Goal: Find specific page/section: Find specific page/section

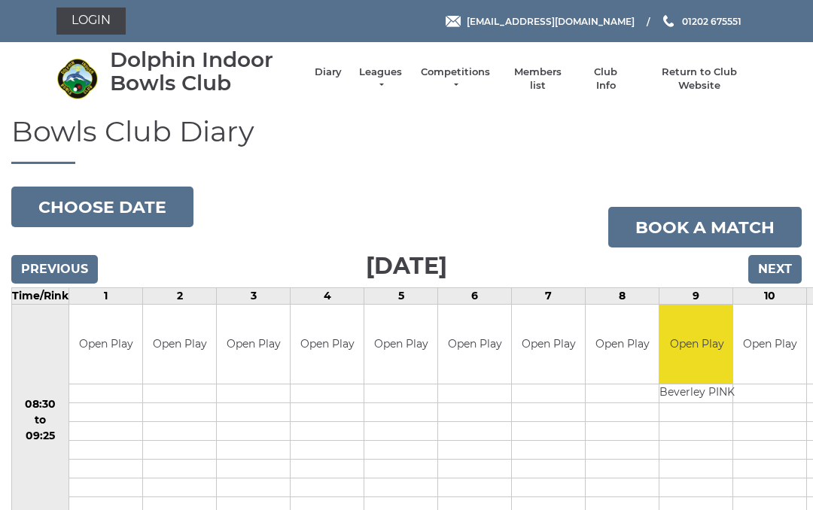
click at [96, 20] on link "Login" at bounding box center [90, 21] width 69 height 27
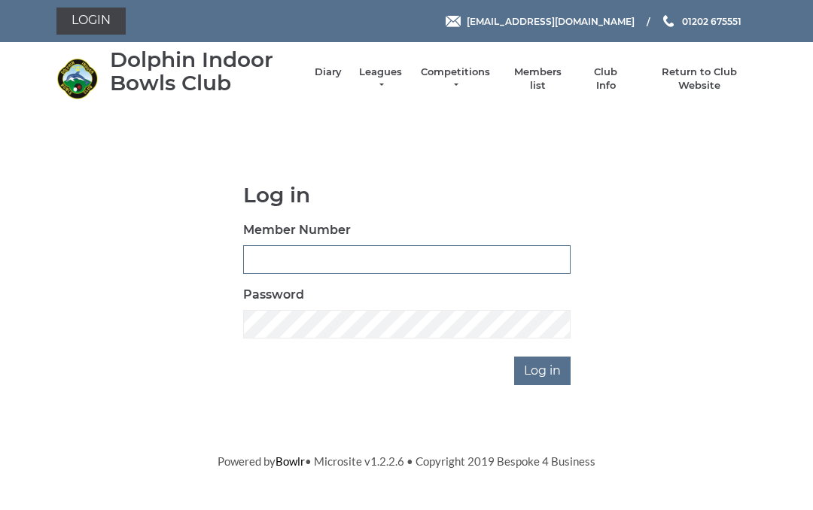
click at [286, 252] on input "Member Number" at bounding box center [406, 259] width 327 height 29
type input "3547"
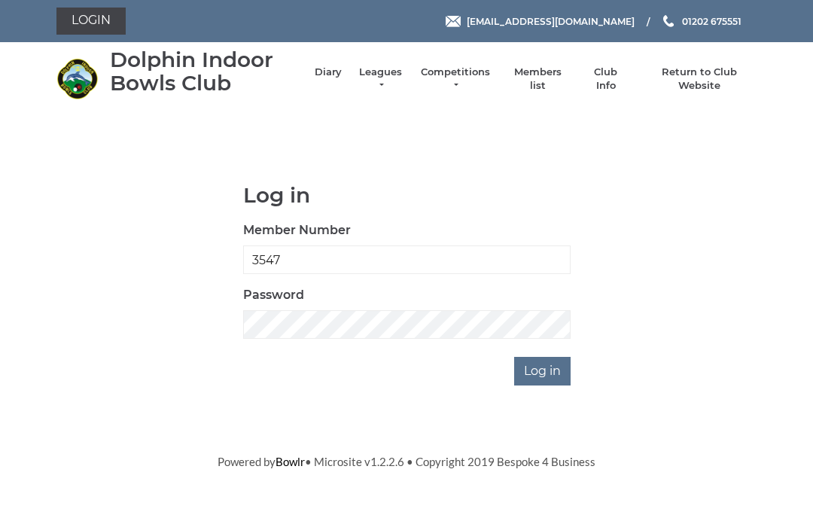
click at [60, 149] on body "Login reception@dolphinibc.com 01202 675551" at bounding box center [406, 235] width 813 height 470
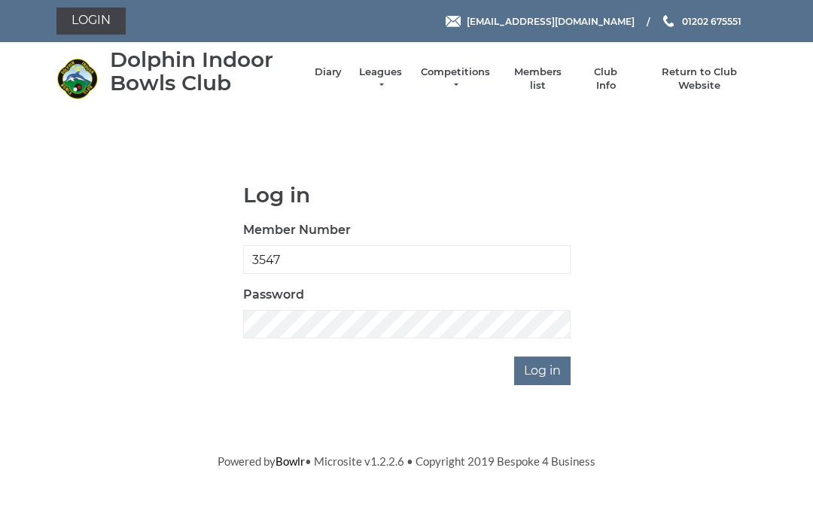
click at [542, 372] on input "Log in" at bounding box center [542, 371] width 56 height 29
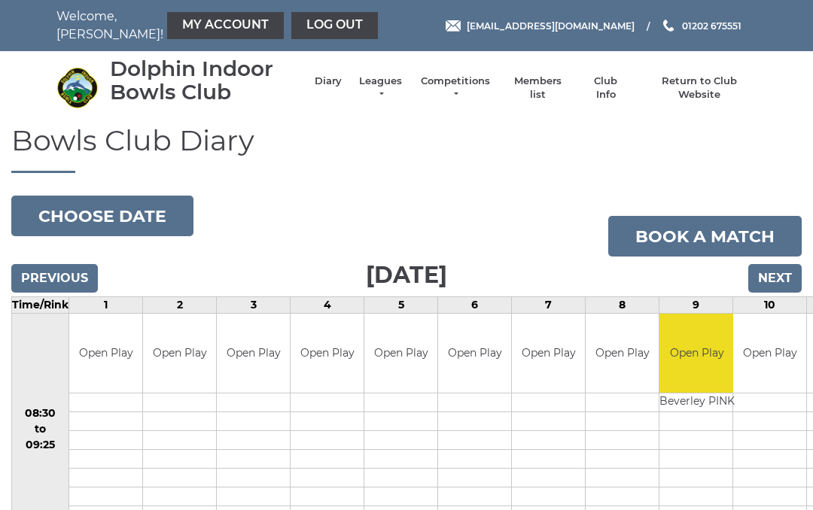
click at [540, 370] on td "Open Play" at bounding box center [548, 353] width 73 height 79
click at [540, 83] on link "Members list" at bounding box center [537, 87] width 62 height 27
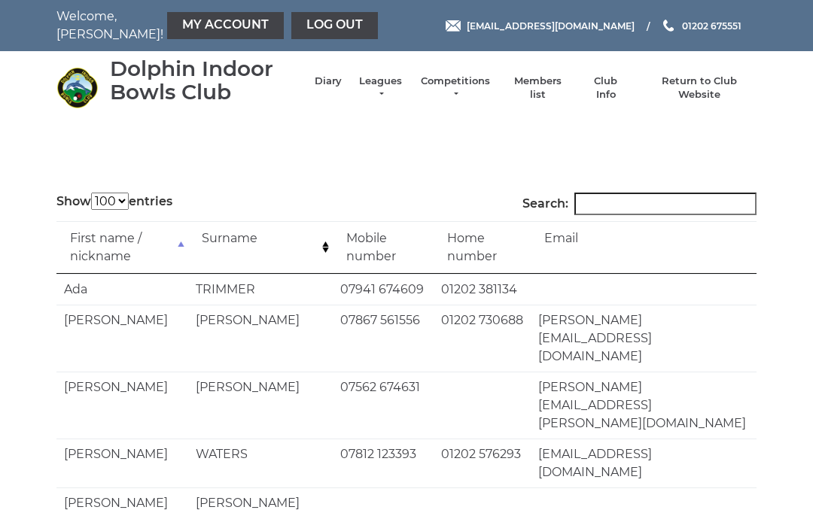
select select "100"
click at [620, 202] on input "Search:" at bounding box center [665, 204] width 182 height 23
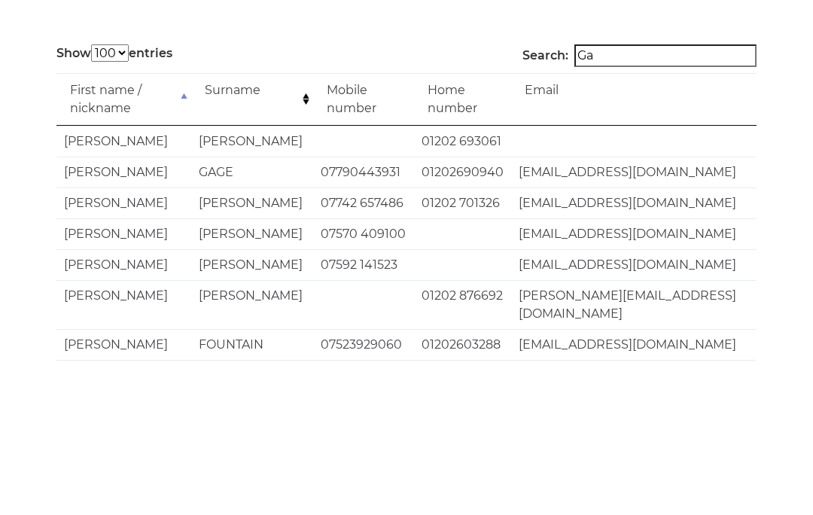
type input "G"
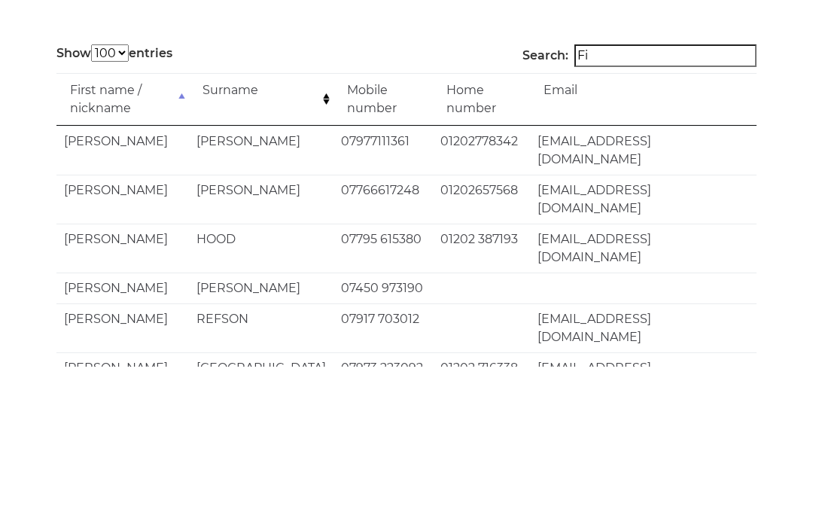
type input "Fil"
